Goal: Task Accomplishment & Management: Manage account settings

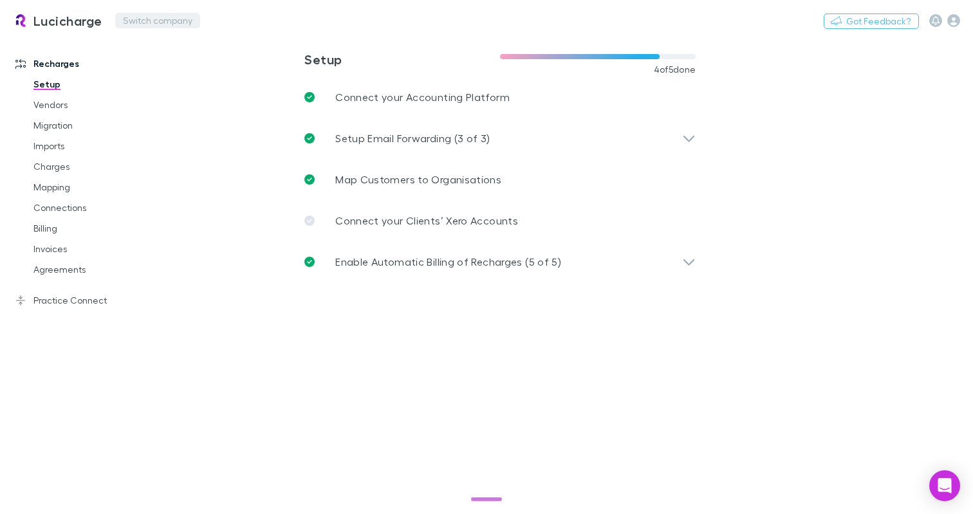
click at [174, 17] on button "Switch company" at bounding box center [157, 20] width 85 height 15
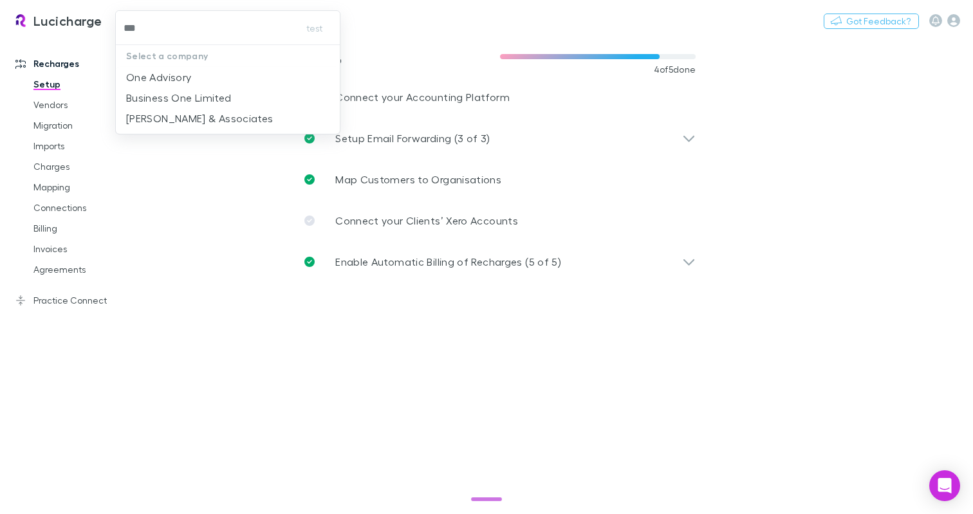
type input "***"
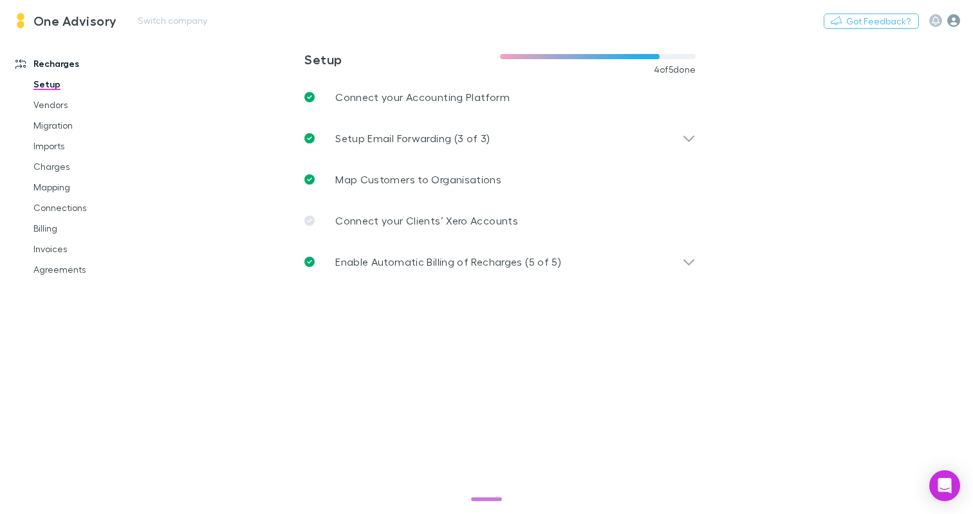
click at [948, 24] on icon "button" at bounding box center [954, 20] width 13 height 13
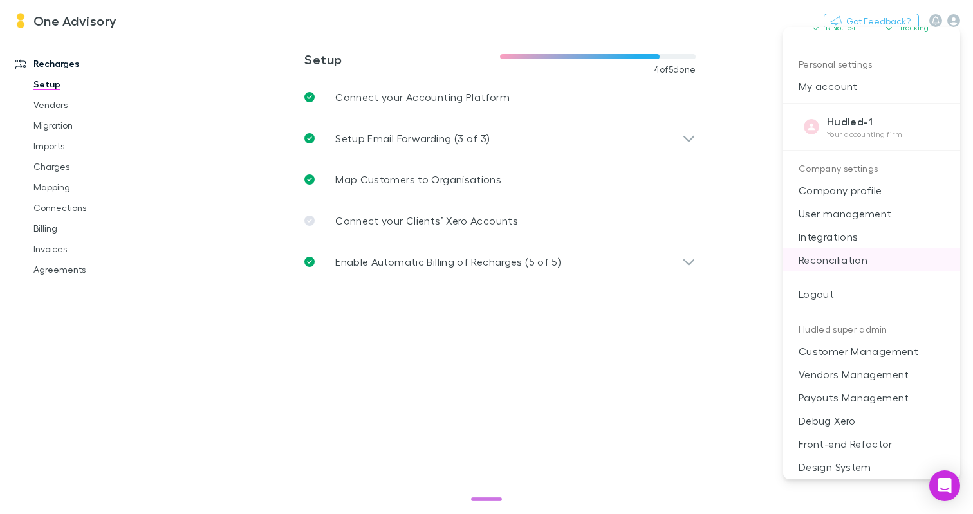
scroll to position [154, 0]
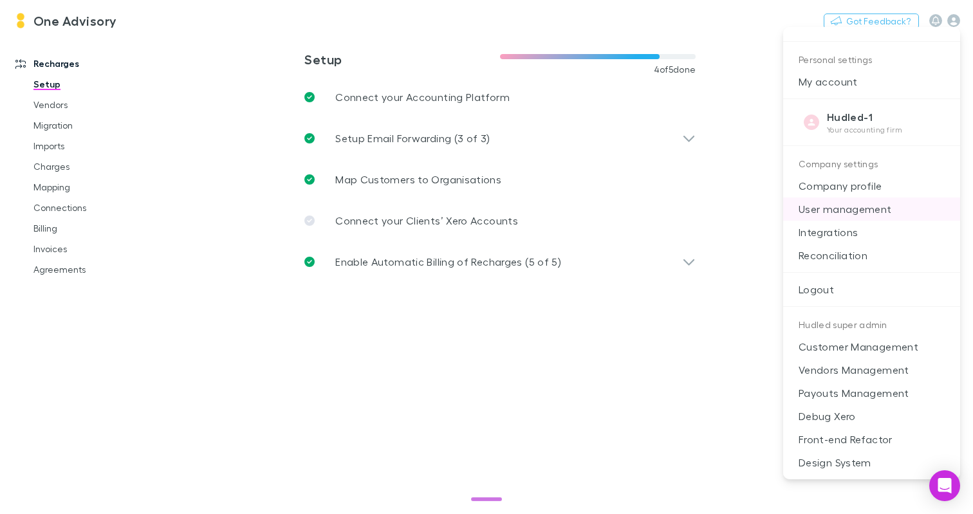
click at [866, 206] on p "User management" at bounding box center [871, 209] width 177 height 23
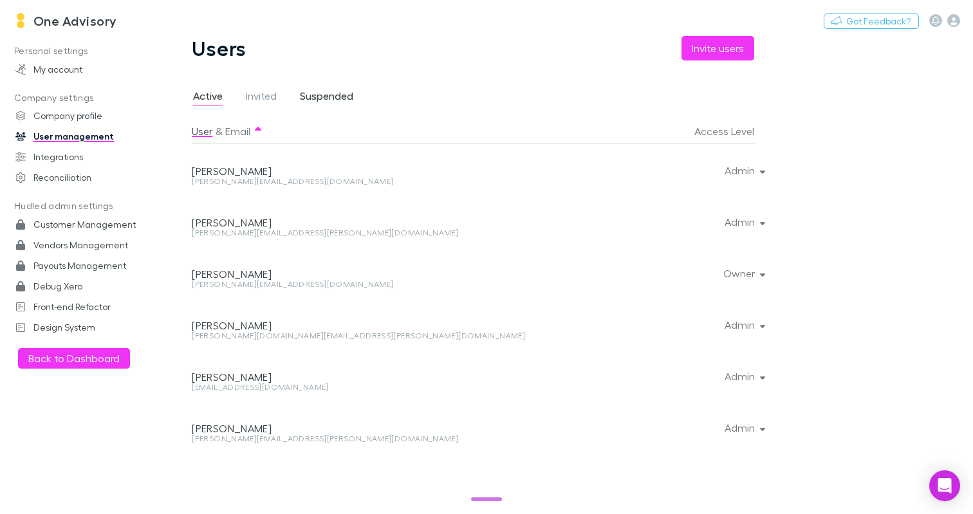
click at [321, 104] on span "Suspended" at bounding box center [326, 97] width 53 height 17
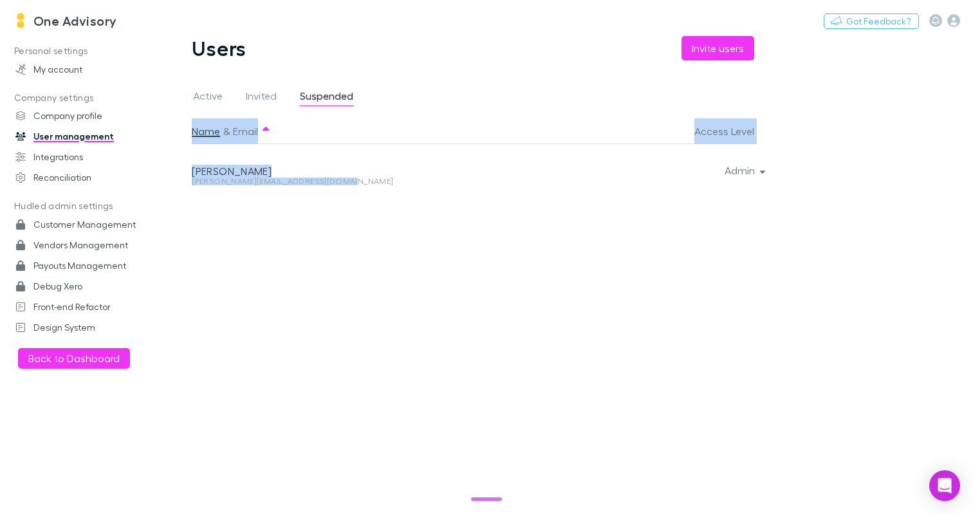
drag, startPoint x: 336, startPoint y: 179, endPoint x: 199, endPoint y: 86, distance: 165.9
click at [199, 86] on div "Active Invited Suspended Name & Email Access Level Lynley Williams lynley.willi…" at bounding box center [483, 297] width 582 height 433
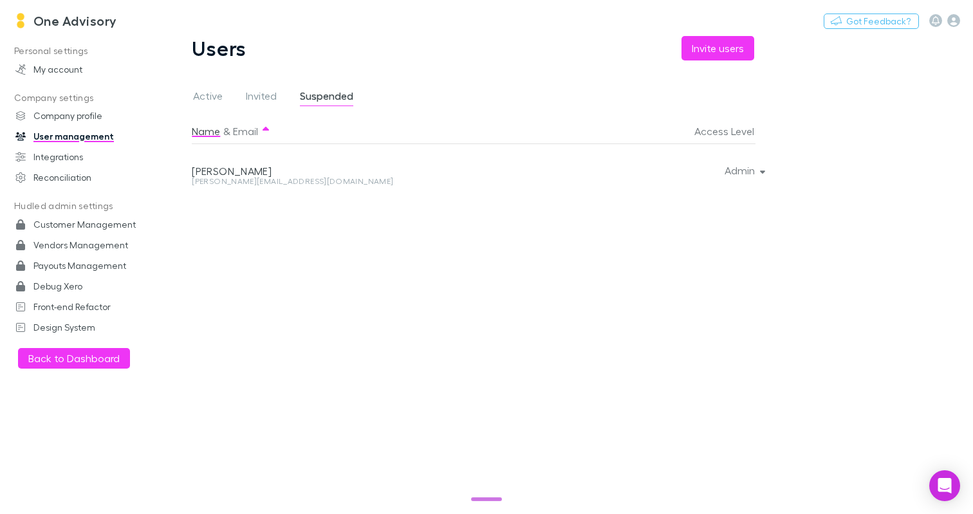
click at [366, 235] on div "Name & Email Access Level Lynley Williams lynley.williams@oneadvisory.com.au Ad…" at bounding box center [483, 311] width 582 height 386
click at [319, 182] on div "lynley.williams@oneadvisory.com.au" at bounding box center [370, 182] width 356 height 8
copy div "lynley.williams@oneadvisory.com.au Admin"
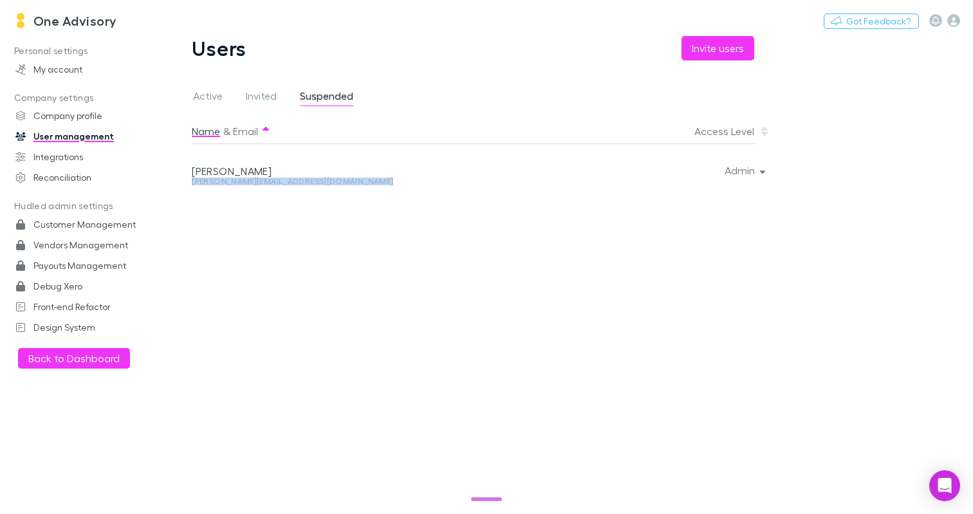
copy div "lynley.williams@oneadvisory.com.au Admin"
click at [608, 317] on div "Name & Email Access Level Lynley Williams lynley.williams@oneadvisory.com.au Ad…" at bounding box center [483, 311] width 582 height 386
click at [201, 91] on span "Active" at bounding box center [208, 97] width 30 height 17
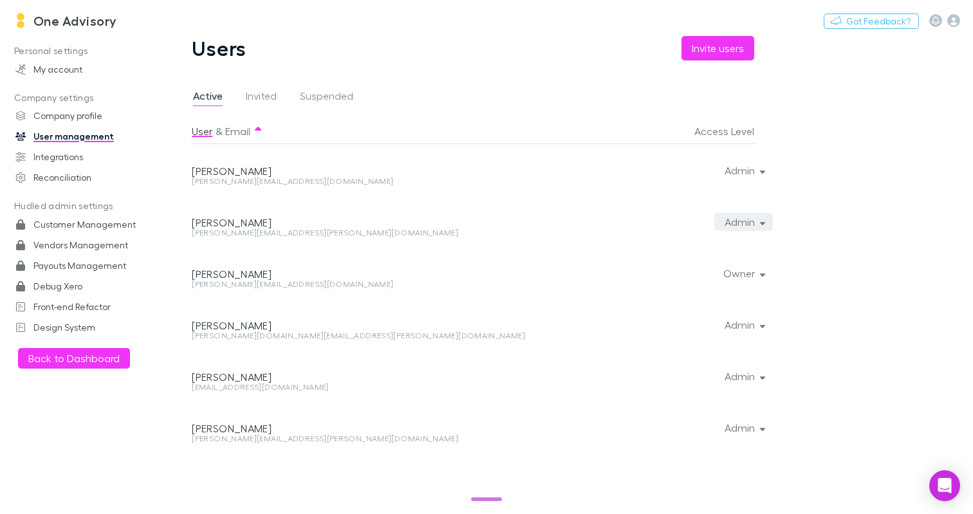
click at [750, 217] on button "Admin" at bounding box center [744, 222] width 59 height 18
click at [789, 229] on div "Users Invite users Active Invited Suspended User & Email Access Level caitlyn B…" at bounding box center [483, 275] width 644 height 478
click at [718, 208] on div "Admin" at bounding box center [654, 221] width 203 height 51
click at [730, 210] on div "Admin" at bounding box center [654, 221] width 203 height 51
click at [742, 228] on button "Admin" at bounding box center [744, 222] width 59 height 18
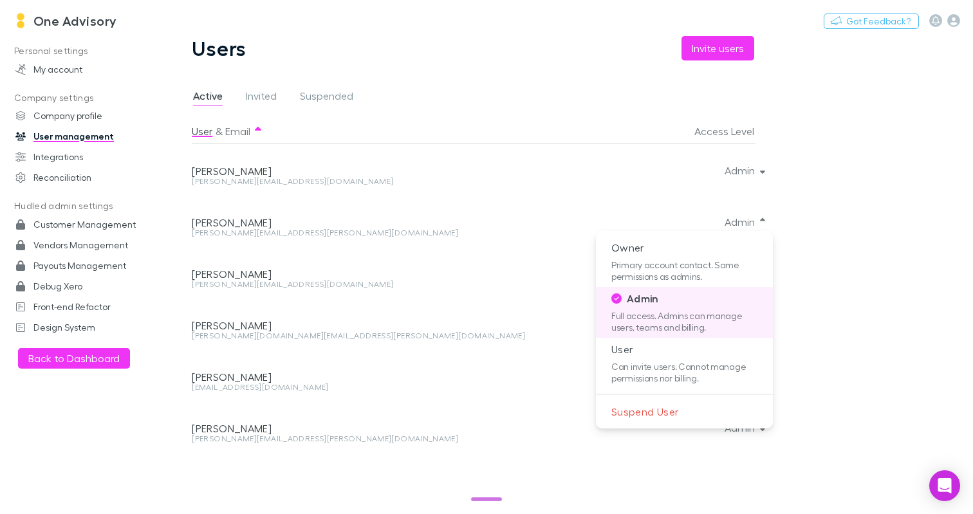
click at [129, 10] on div at bounding box center [486, 257] width 973 height 514
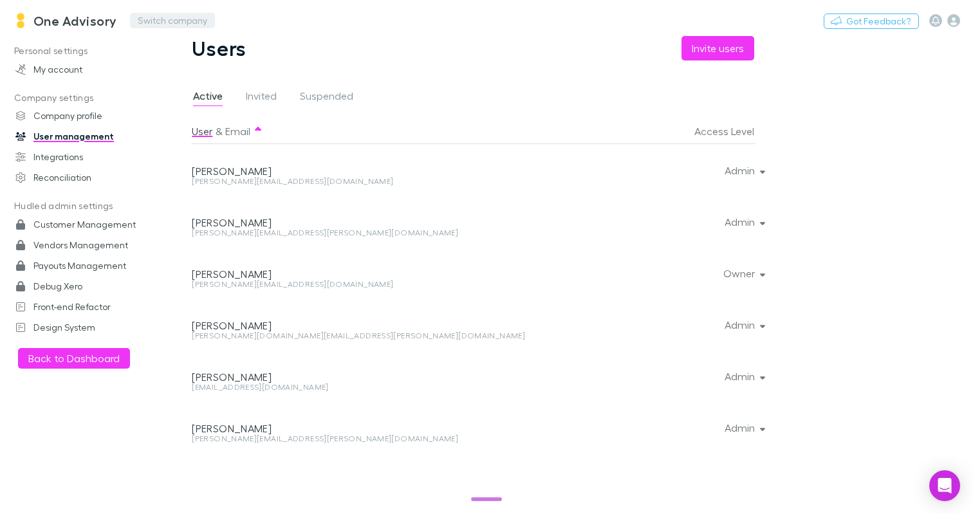
click at [156, 24] on button "Switch company" at bounding box center [172, 20] width 85 height 15
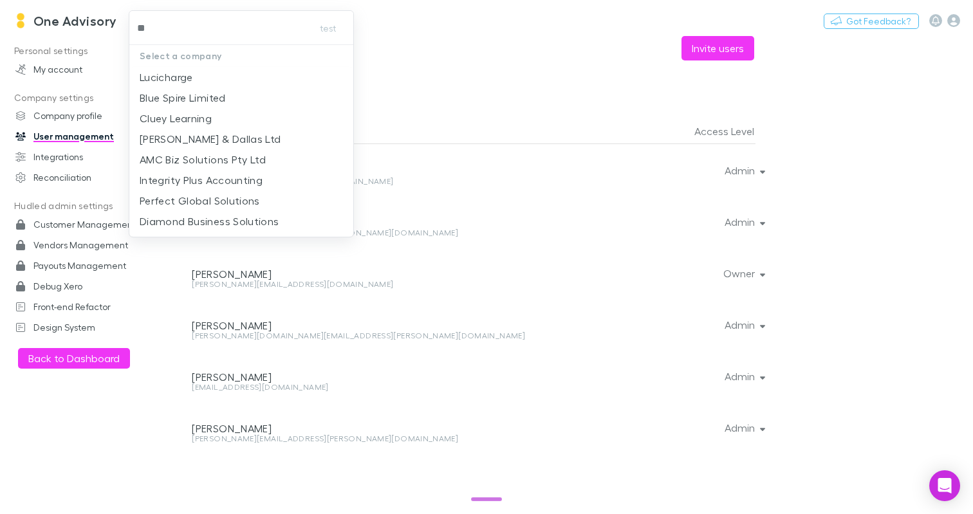
type input "***"
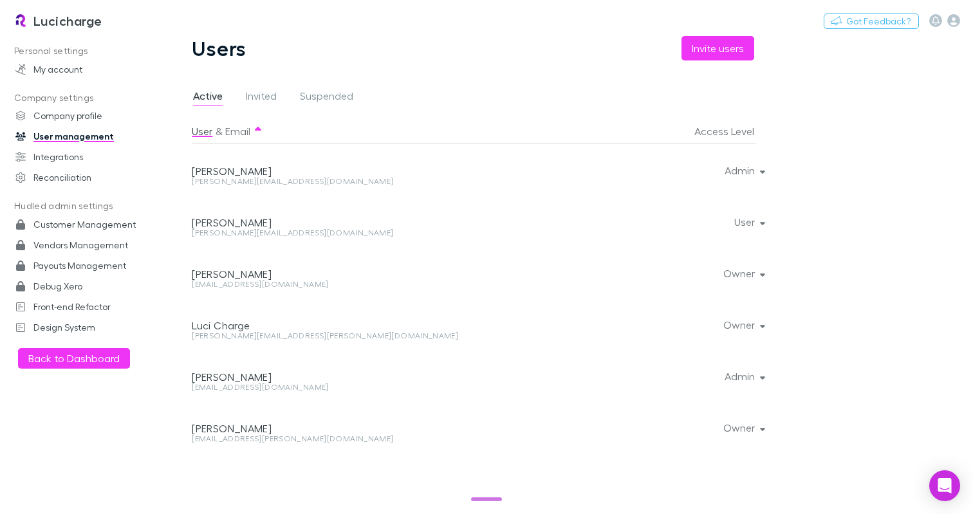
click at [270, 284] on div "clarenz+test@letsjourney.io" at bounding box center [370, 285] width 356 height 8
copy div "clarenz+test@letsjourney.io Owner"
click at [326, 317] on div "Luci Charge" at bounding box center [370, 315] width 356 height 33
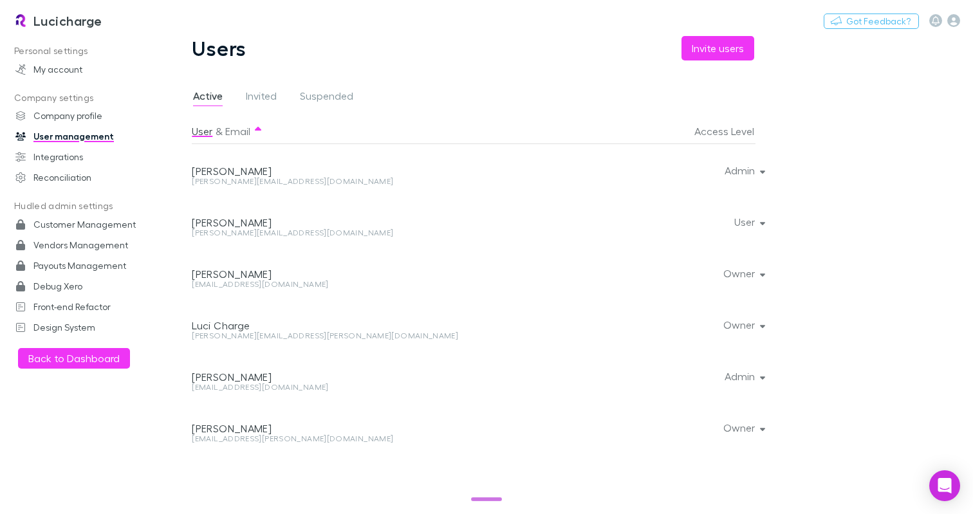
click at [294, 438] on div "santibravo1983+rech@gmail.com" at bounding box center [370, 439] width 356 height 8
copy div "santibravo1983+rech@gmail.com Owner"
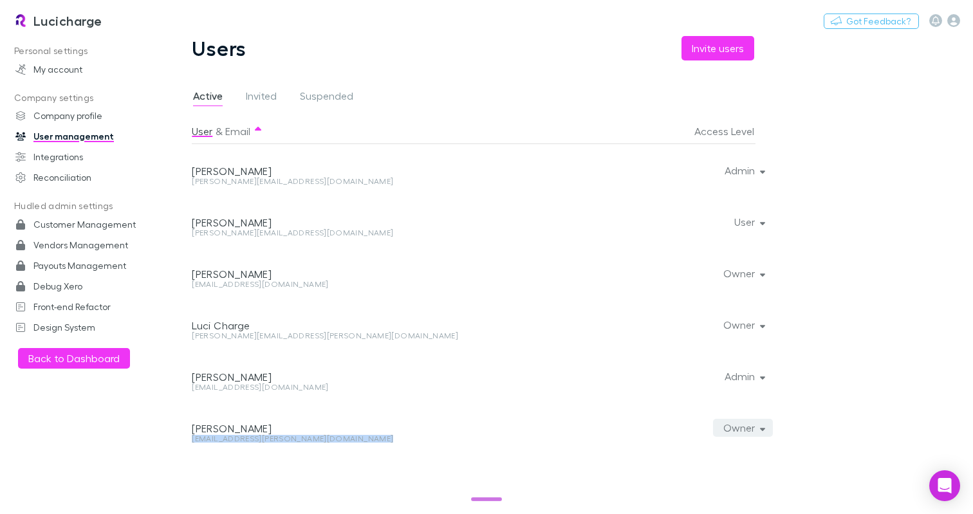
click at [739, 428] on button "Owner" at bounding box center [743, 428] width 61 height 18
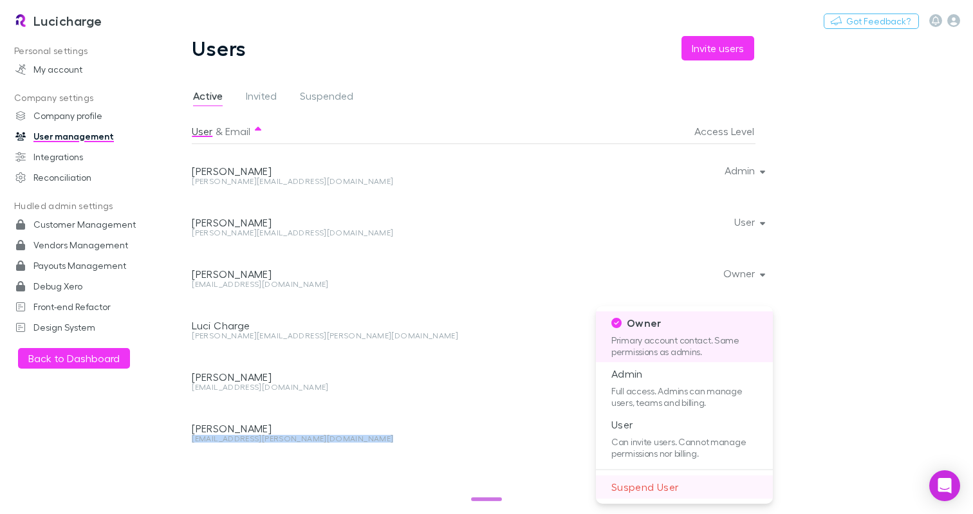
click at [645, 489] on p "Suspend User" at bounding box center [684, 487] width 177 height 23
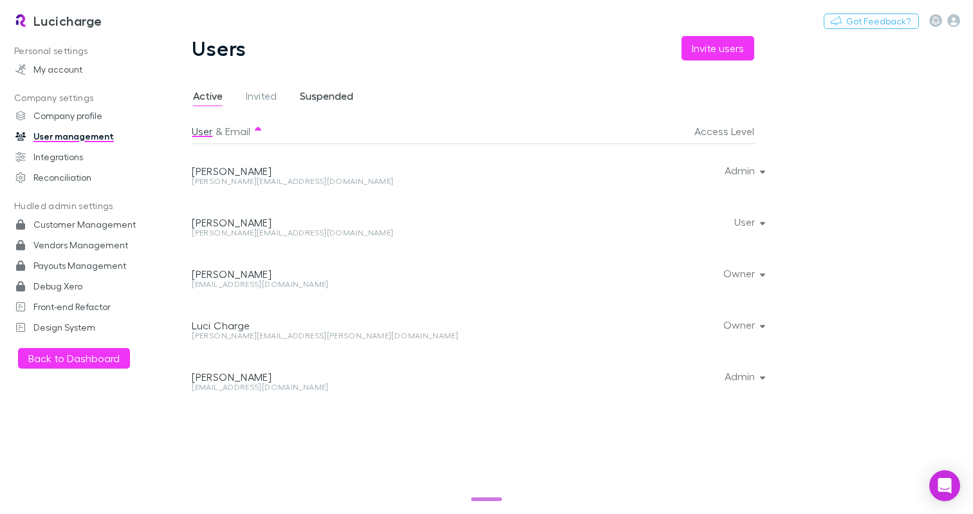
click at [350, 99] on span "Suspended" at bounding box center [326, 97] width 53 height 17
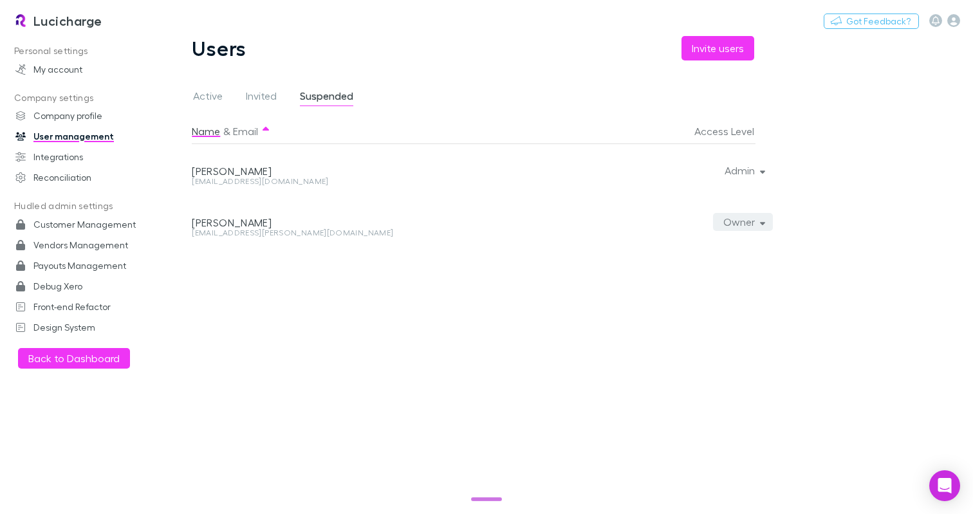
click at [738, 226] on button "Owner" at bounding box center [743, 222] width 61 height 18
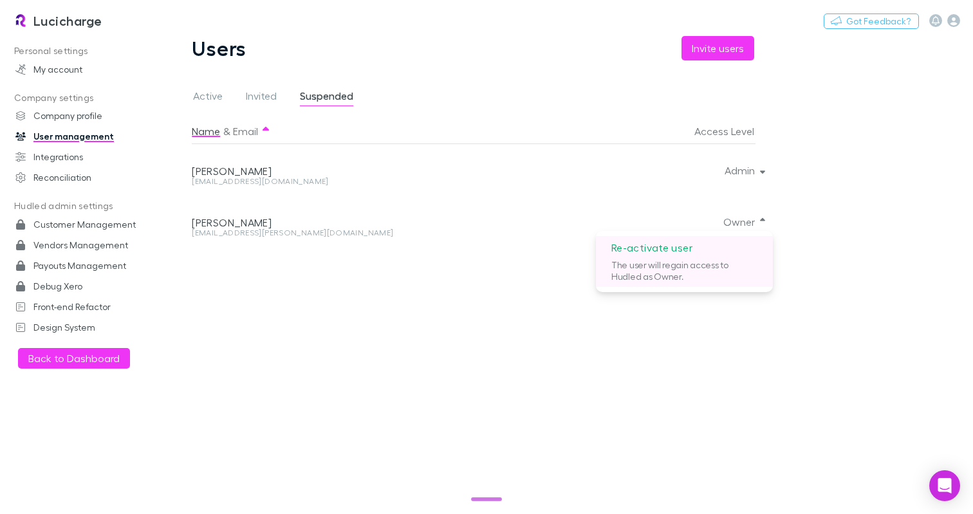
click at [712, 256] on p "Re-activate user" at bounding box center [684, 247] width 177 height 23
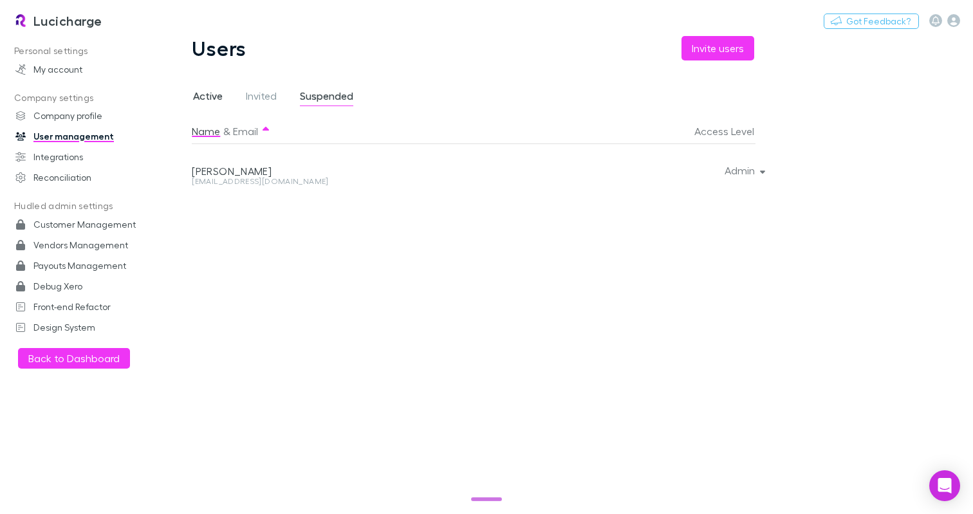
click at [211, 103] on span "Active" at bounding box center [208, 97] width 30 height 17
